Goal: Transaction & Acquisition: Purchase product/service

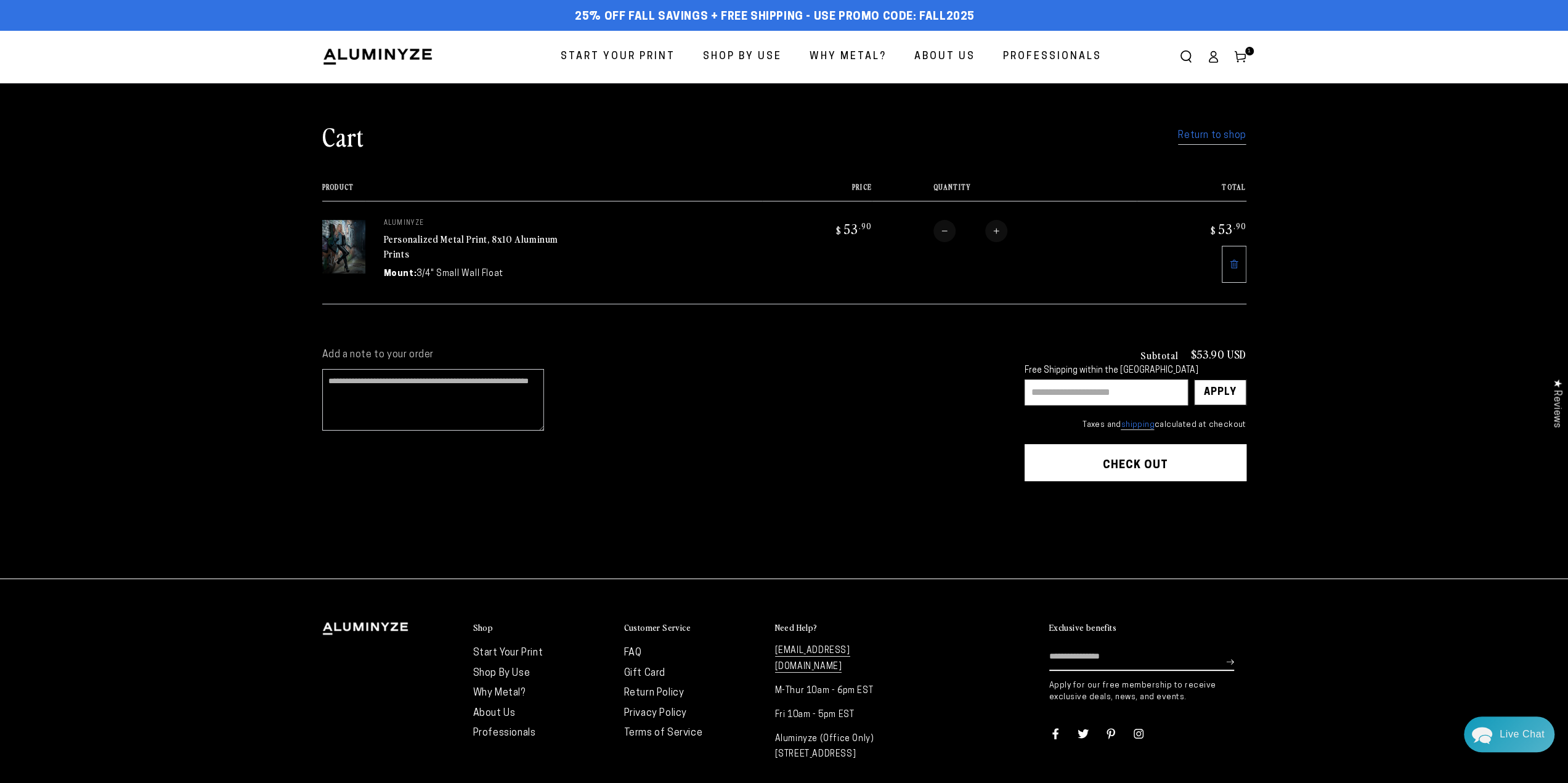
drag, startPoint x: 1194, startPoint y: 134, endPoint x: 1174, endPoint y: 135, distance: 20.0
click at [1194, 134] on link "Return to shop" at bounding box center [1212, 135] width 68 height 18
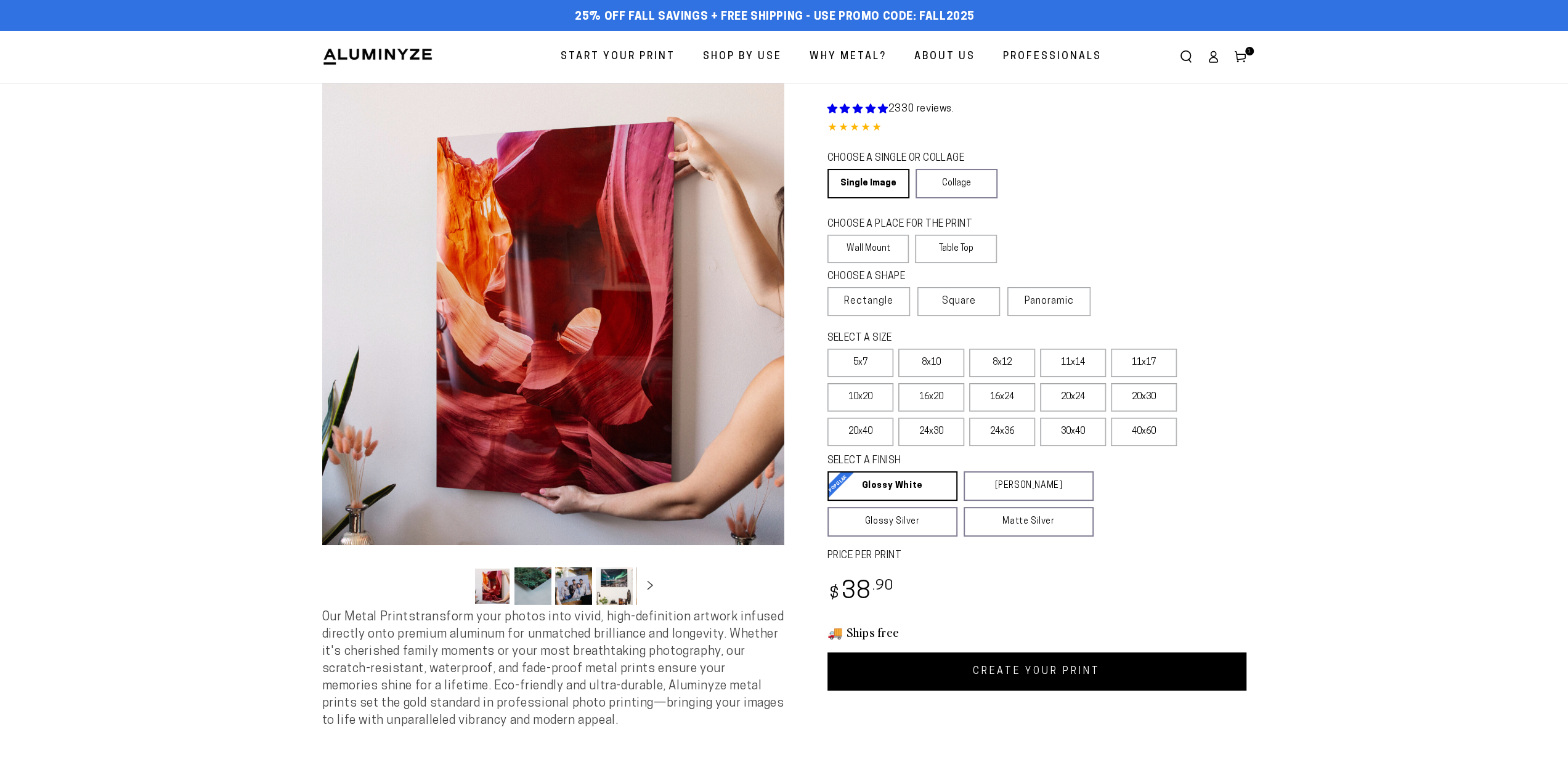
select select "**********"
click at [954, 397] on label "16x20" at bounding box center [931, 397] width 66 height 29
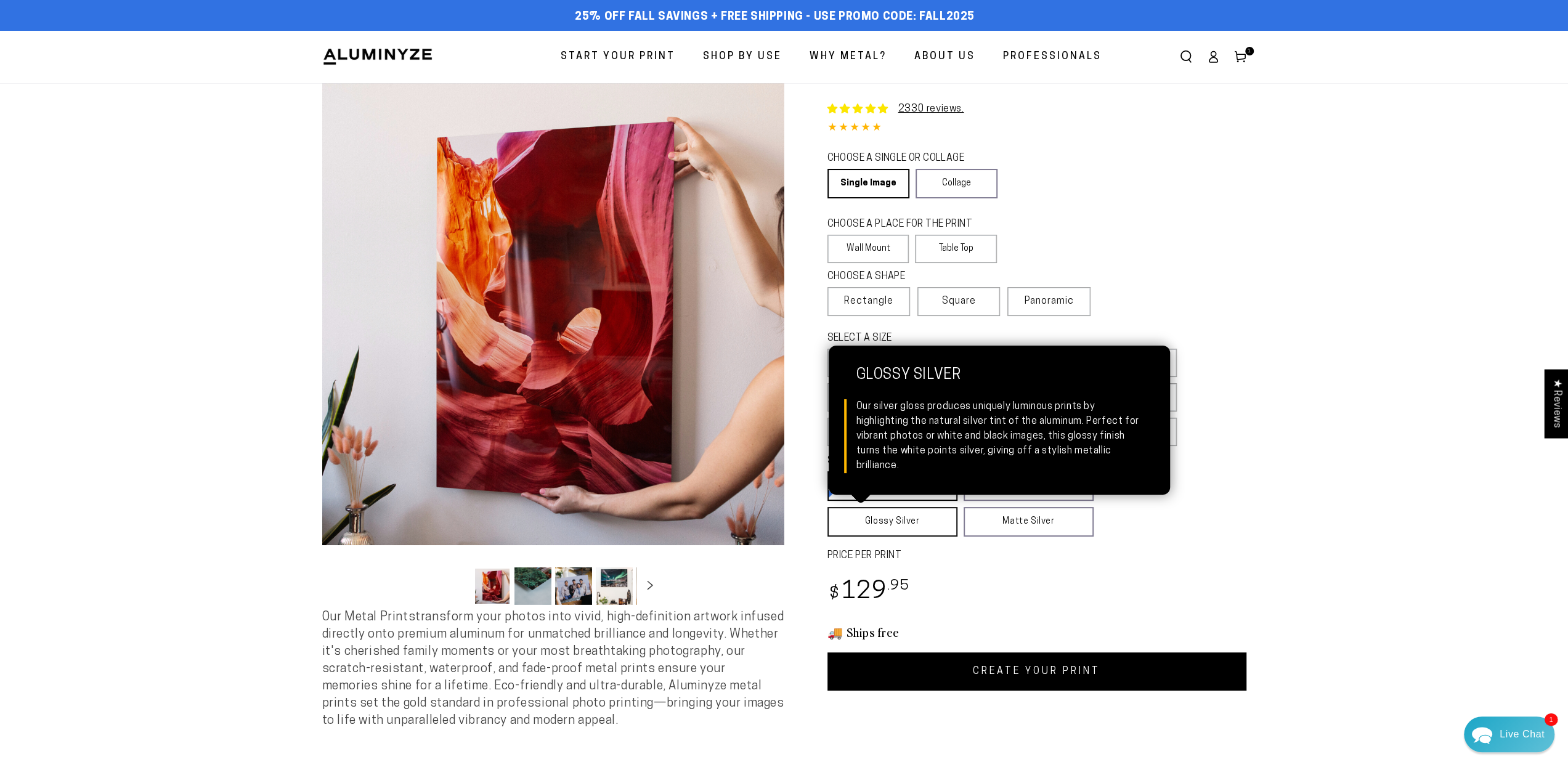
click at [920, 534] on link "Glossy Silver Glossy Silver Our silver gloss produces uniquely luminous prints …" at bounding box center [893, 522] width 130 height 29
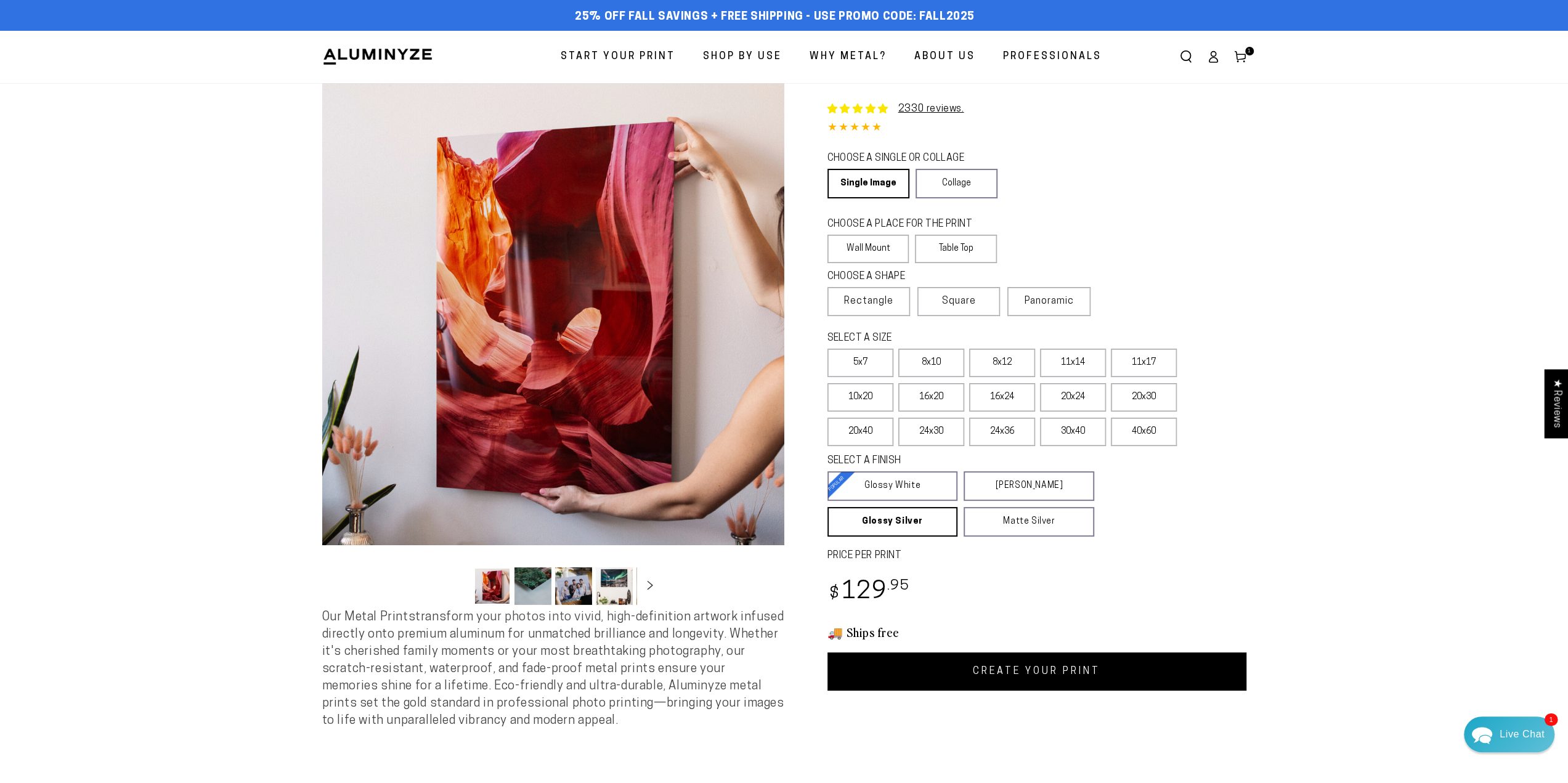
click at [1034, 672] on link "CREATE YOUR PRINT" at bounding box center [1037, 672] width 419 height 38
